Goal: Task Accomplishment & Management: Use online tool/utility

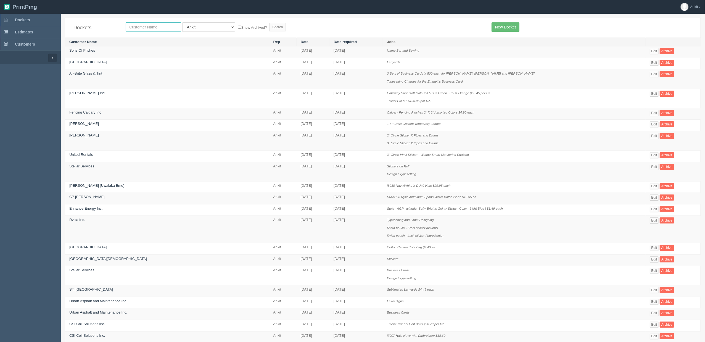
click at [151, 28] on input "text" at bounding box center [153, 26] width 55 height 9
type input "[GEOGRAPHIC_DATA]"
click at [269, 26] on input "Search" at bounding box center [277, 27] width 17 height 8
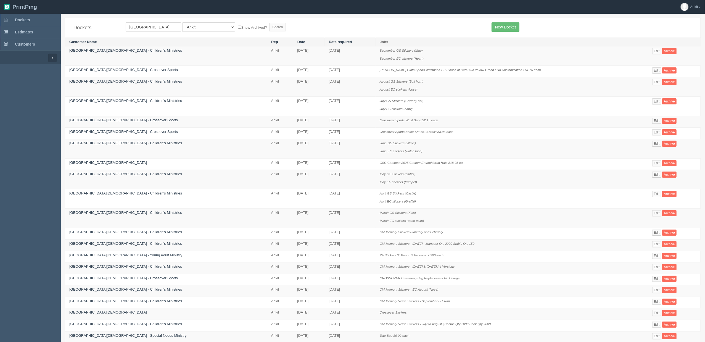
click at [119, 48] on td "[GEOGRAPHIC_DATA][DEMOGRAPHIC_DATA] - Children's Ministries" at bounding box center [166, 55] width 202 height 19
click at [123, 51] on link "[GEOGRAPHIC_DATA][DEMOGRAPHIC_DATA] - Children's Ministries" at bounding box center [125, 50] width 113 height 4
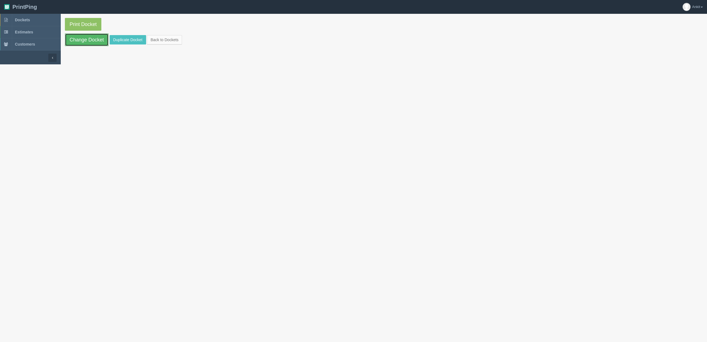
click at [97, 38] on link "Change Docket" at bounding box center [87, 39] width 44 height 13
